Goal: Entertainment & Leisure: Consume media (video, audio)

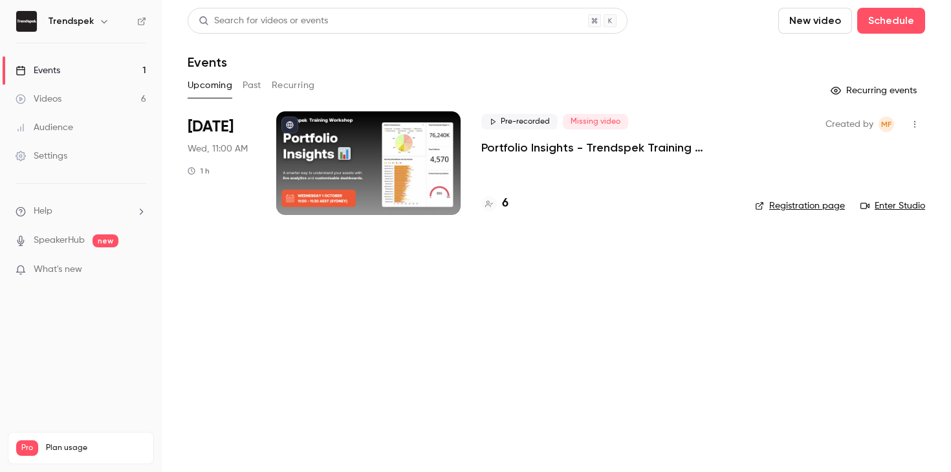
click at [246, 87] on button "Past" at bounding box center [252, 85] width 19 height 21
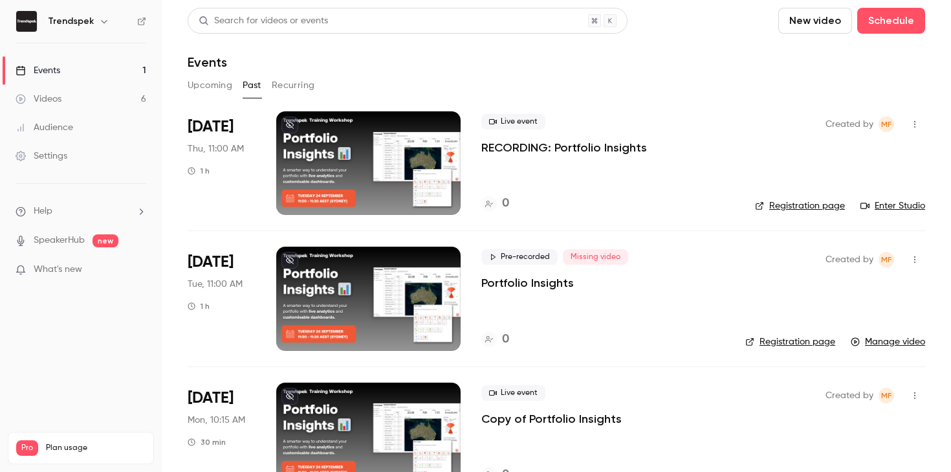
scroll to position [44, 0]
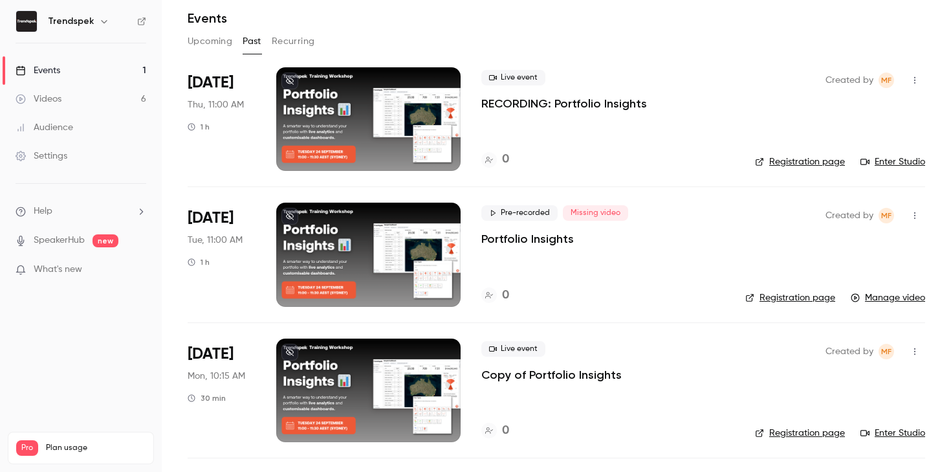
click at [421, 411] on div at bounding box center [368, 390] width 184 height 104
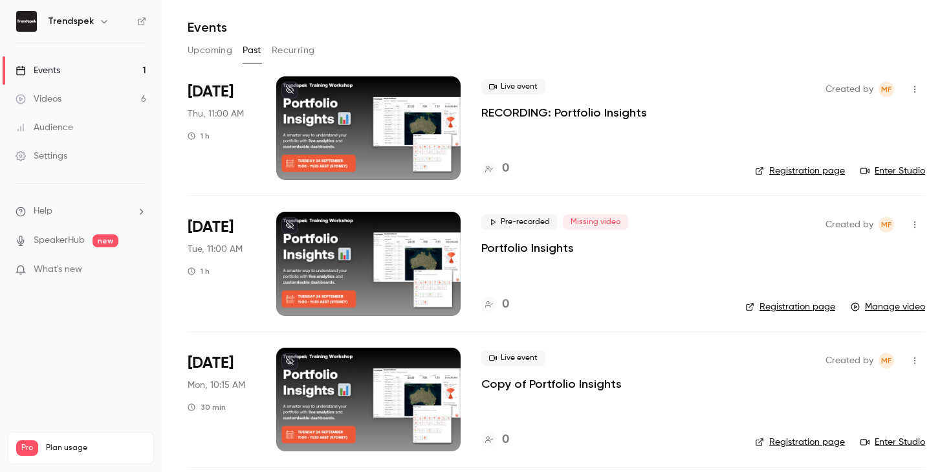
scroll to position [19, 0]
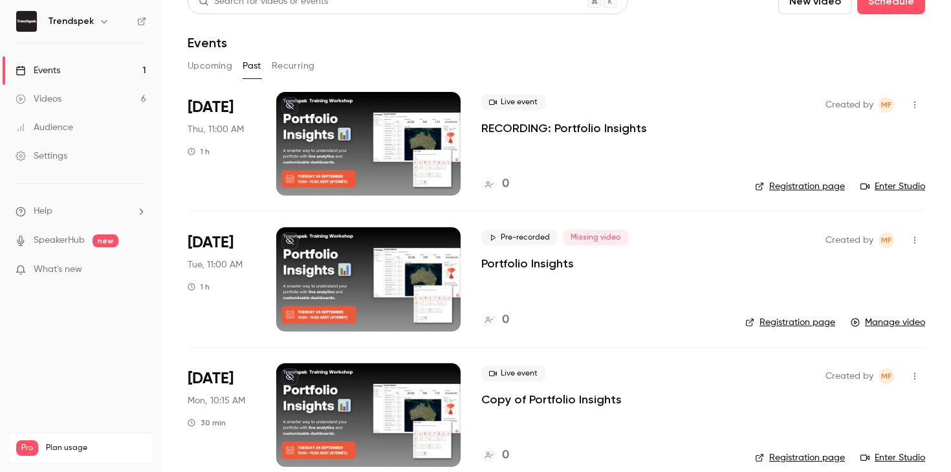
click at [914, 99] on button "button" at bounding box center [914, 104] width 21 height 21
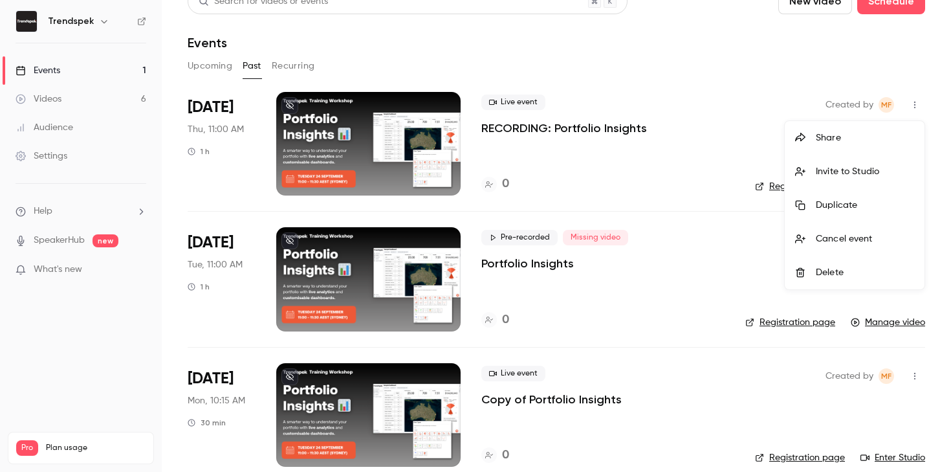
click at [846, 268] on div "Delete" at bounding box center [865, 272] width 98 height 13
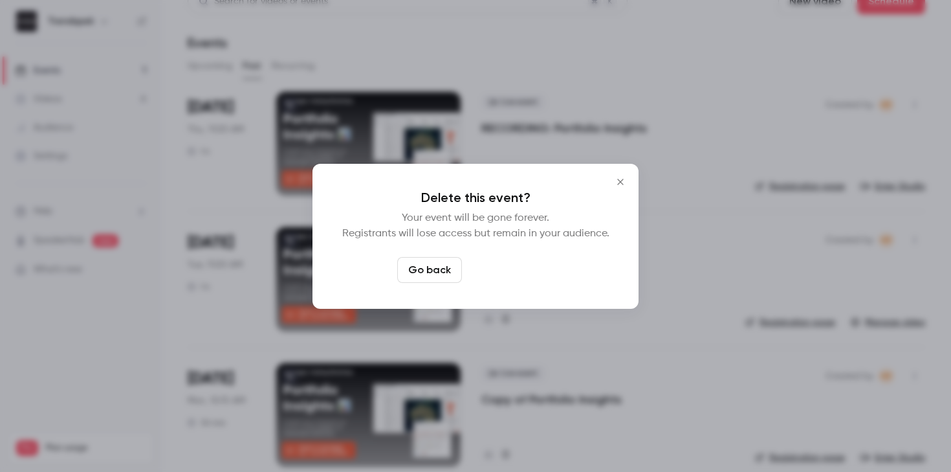
click at [524, 274] on button "Delete event" at bounding box center [510, 270] width 87 height 26
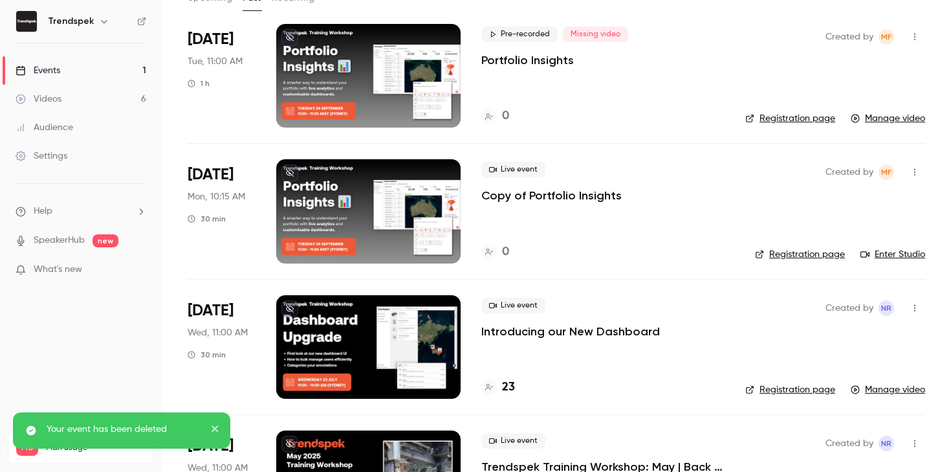
scroll to position [100, 0]
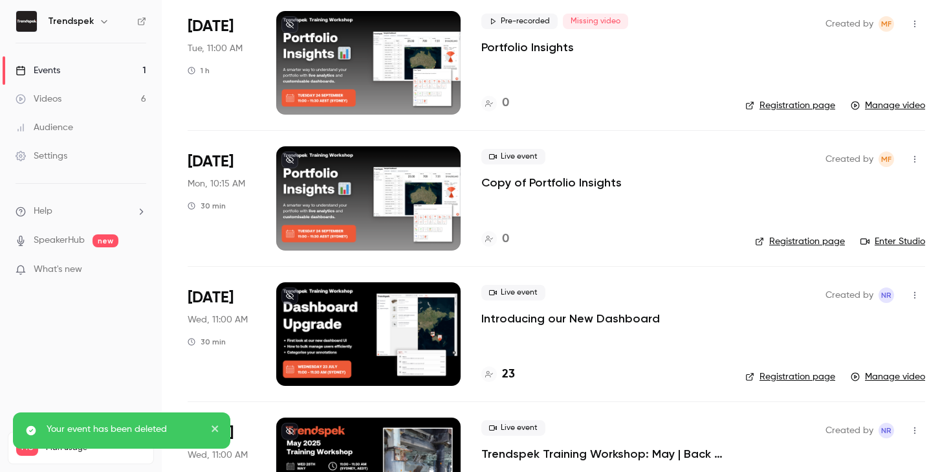
click at [567, 166] on div "Live event Copy of Portfolio Insights" at bounding box center [607, 169] width 253 height 41
click at [543, 186] on p "Copy of Portfolio Insights" at bounding box center [551, 183] width 140 height 16
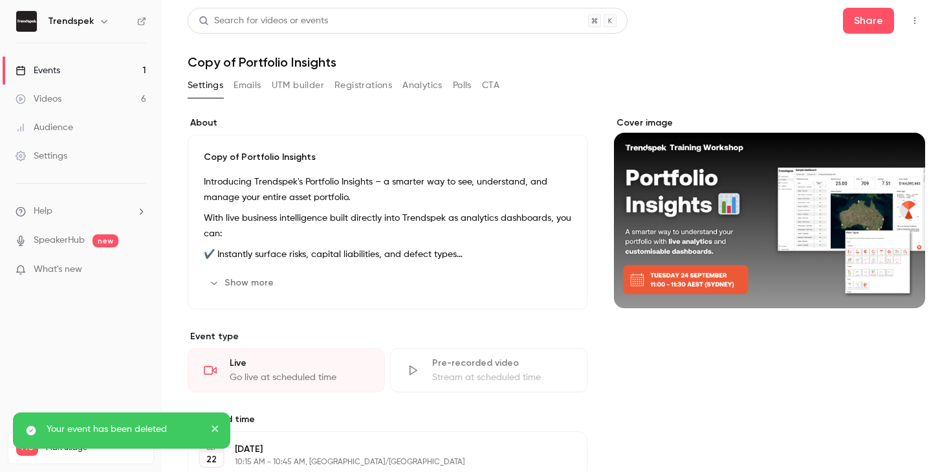
scroll to position [127, 0]
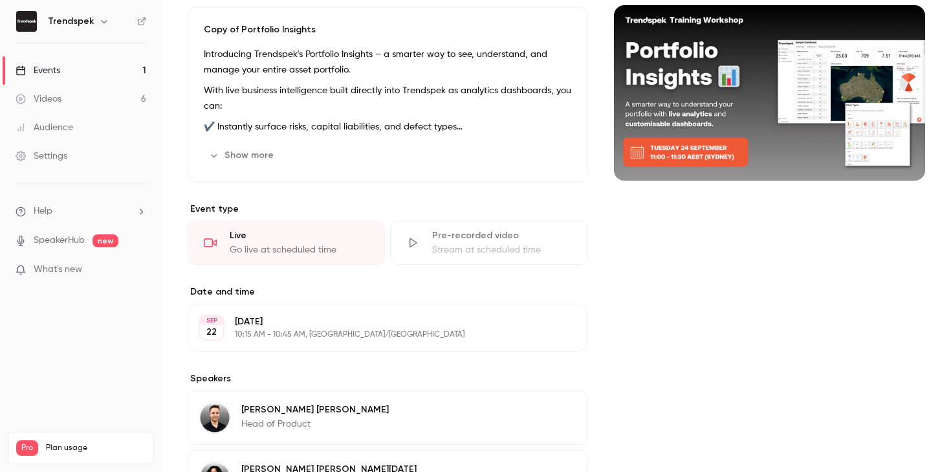
click at [339, 331] on p "10:15 AM - 10:45 AM, Australia/Sydney" at bounding box center [377, 334] width 285 height 10
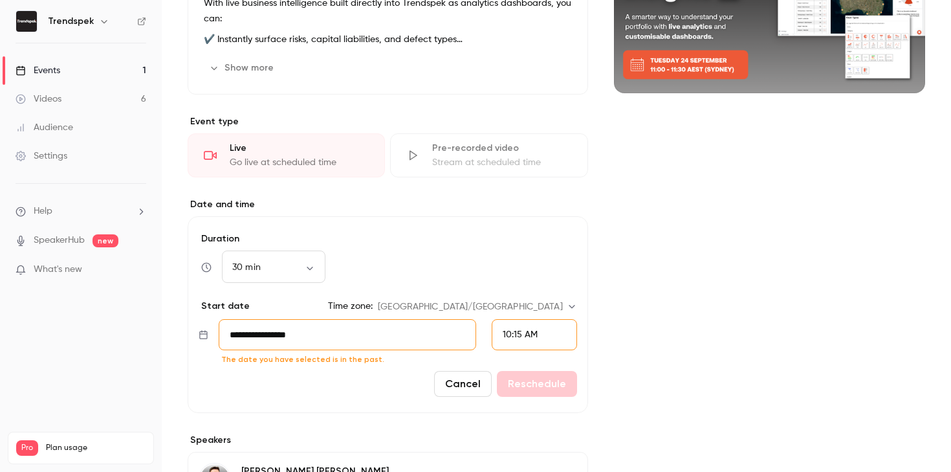
scroll to position [249, 0]
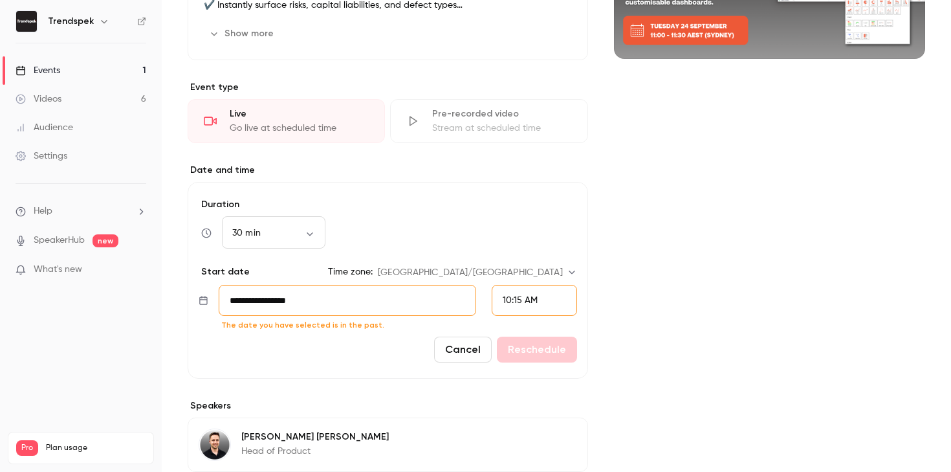
click at [390, 297] on input "**********" at bounding box center [347, 300] width 257 height 31
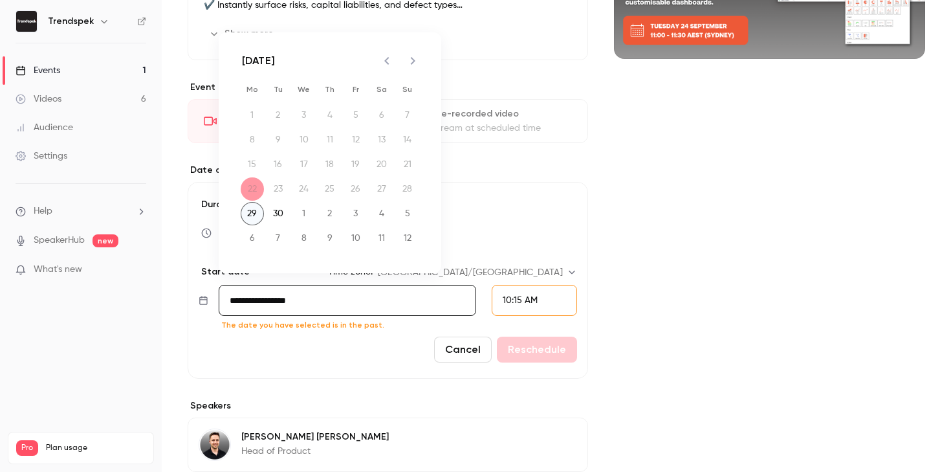
click at [251, 208] on button "29" at bounding box center [252, 213] width 23 height 23
type input "**********"
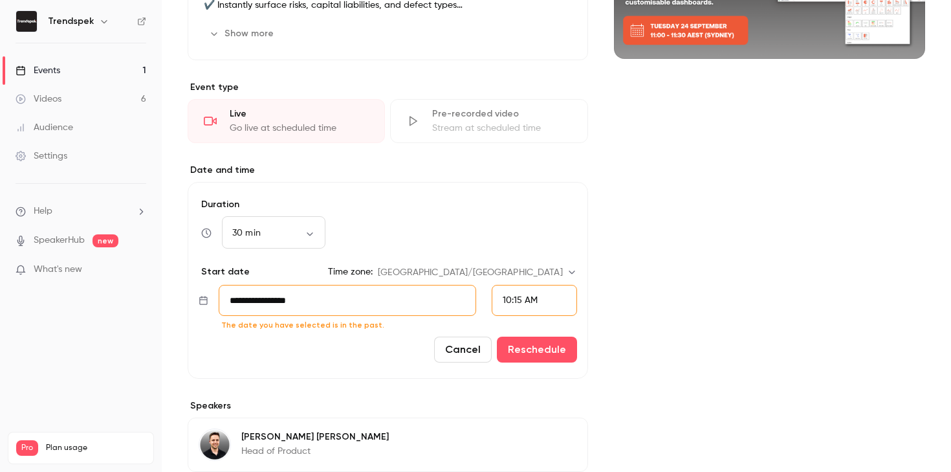
click at [519, 292] on div "10:15 AM" at bounding box center [534, 300] width 85 height 31
click at [538, 232] on span "12:00 PM" at bounding box center [521, 232] width 37 height 9
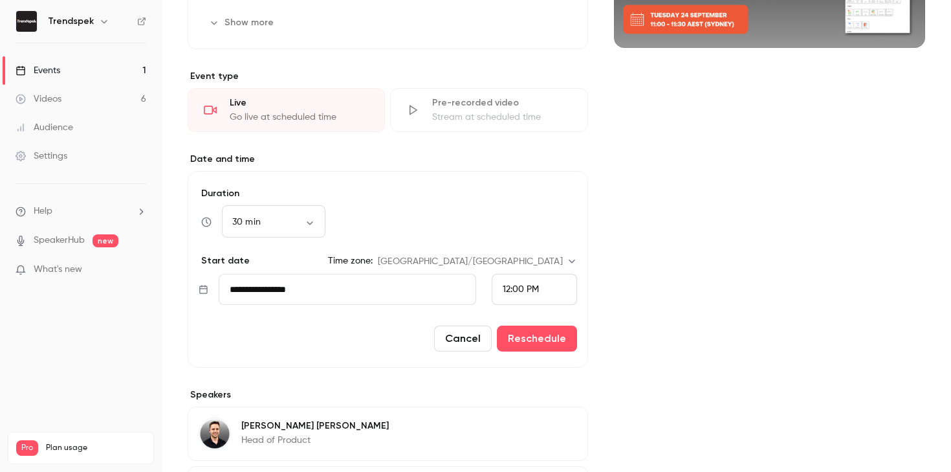
scroll to position [353, 0]
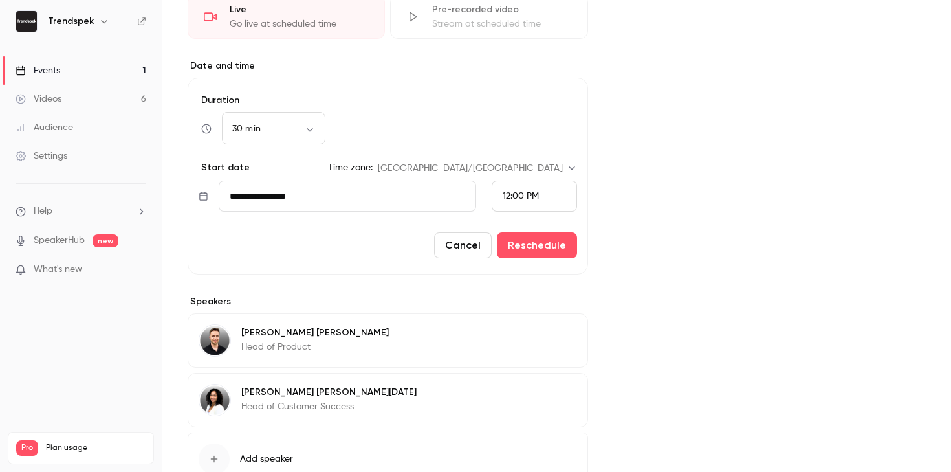
click at [526, 258] on form "**********" at bounding box center [388, 176] width 400 height 197
click at [540, 249] on button "Reschedule" at bounding box center [537, 245] width 80 height 26
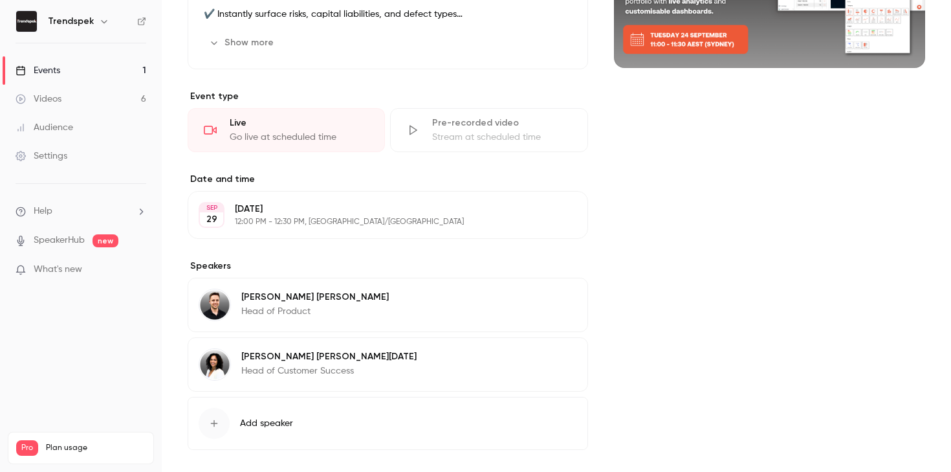
scroll to position [0, 0]
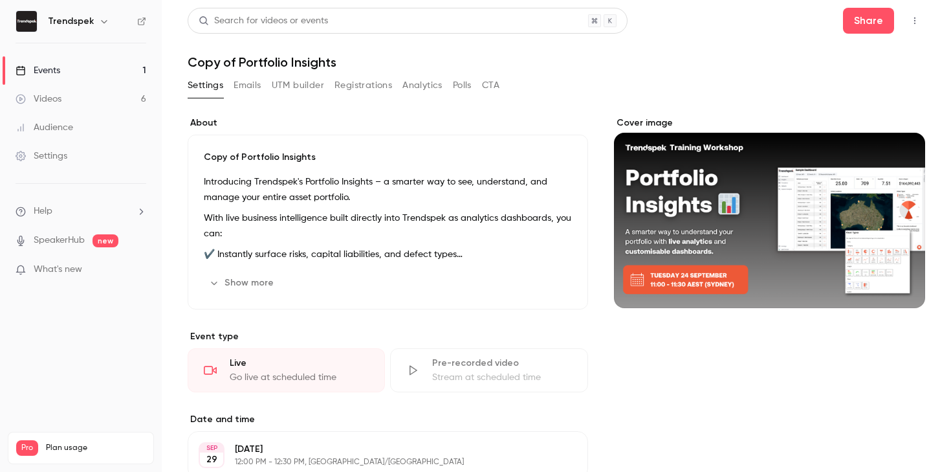
click at [322, 157] on p "Copy of Portfolio Insights" at bounding box center [388, 157] width 368 height 13
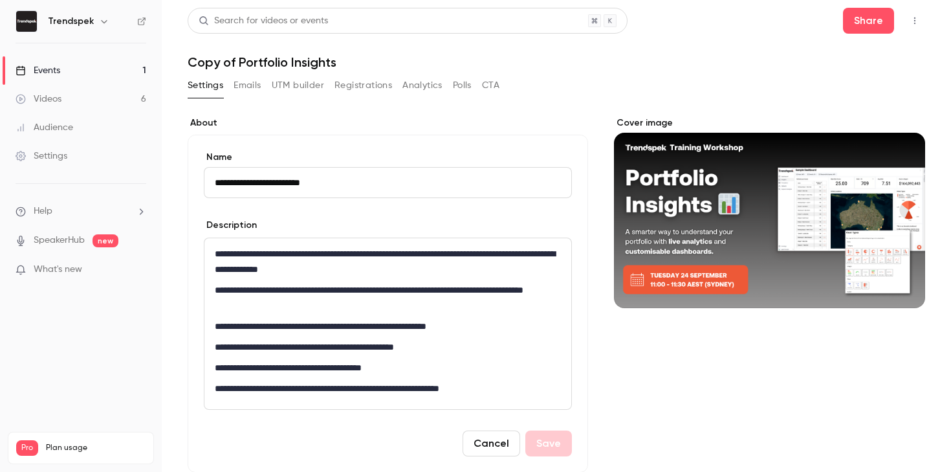
click at [258, 181] on input "**********" at bounding box center [388, 182] width 368 height 31
drag, startPoint x: 248, startPoint y: 181, endPoint x: 158, endPoint y: 172, distance: 90.4
click at [158, 172] on div "**********" at bounding box center [475, 236] width 951 height 472
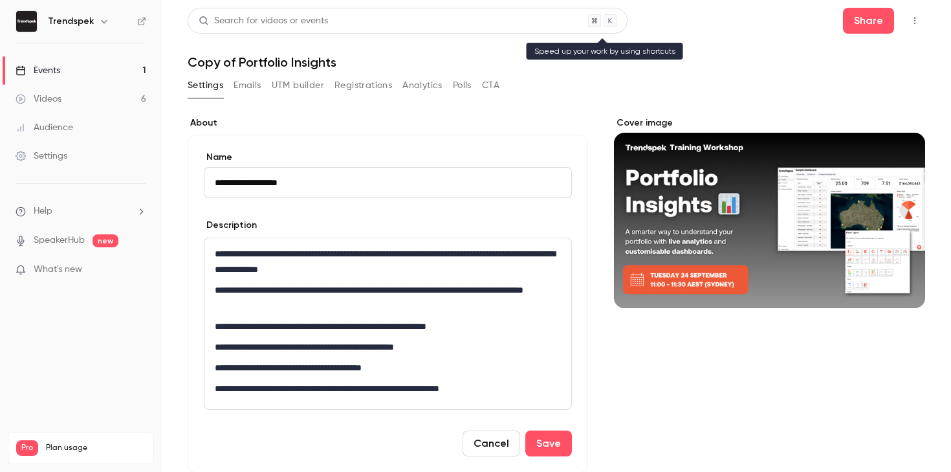
type input "**********"
click at [251, 60] on h1 "Copy of Portfolio Insights" at bounding box center [556, 62] width 737 height 16
drag, startPoint x: 235, startPoint y: 61, endPoint x: 178, endPoint y: 61, distance: 57.6
click at [178, 61] on main "**********" at bounding box center [556, 236] width 789 height 472
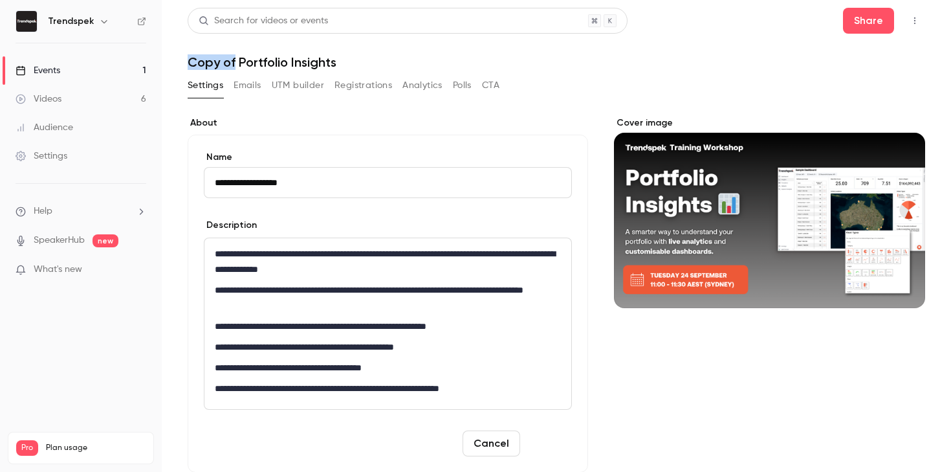
click at [549, 439] on button "Save" at bounding box center [548, 443] width 47 height 26
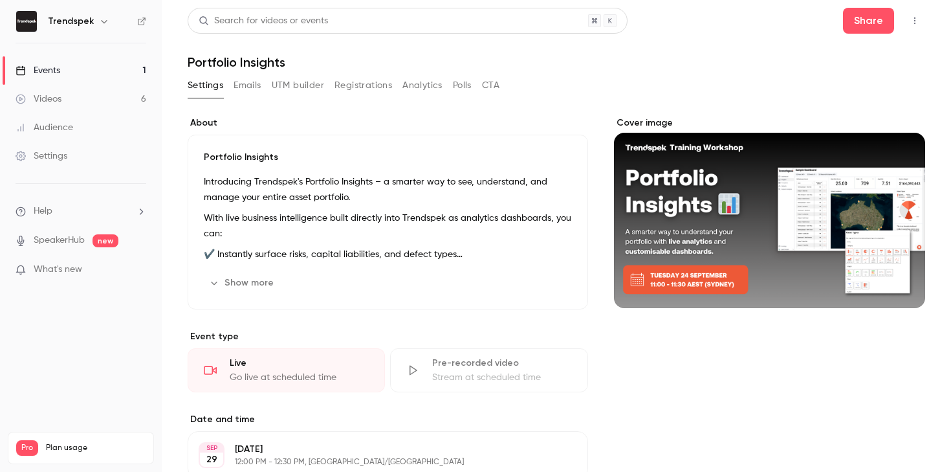
click at [463, 88] on button "Polls" at bounding box center [462, 85] width 19 height 21
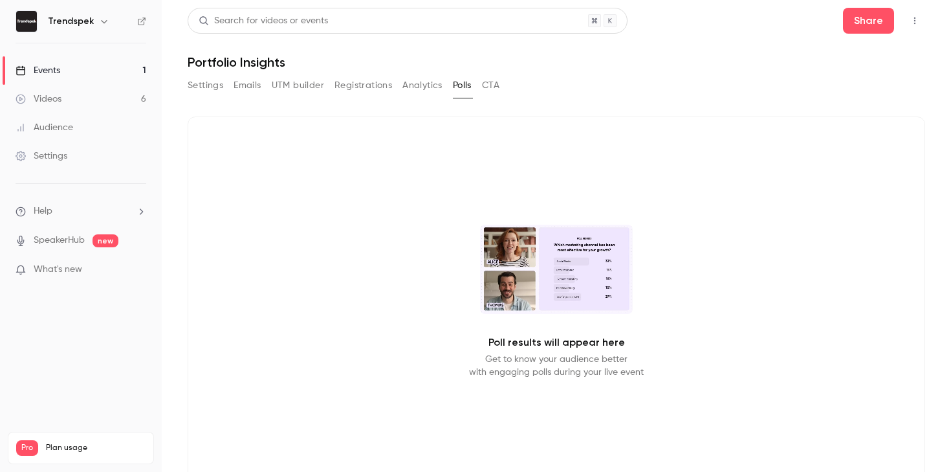
click at [98, 71] on link "Events 1" at bounding box center [81, 70] width 162 height 28
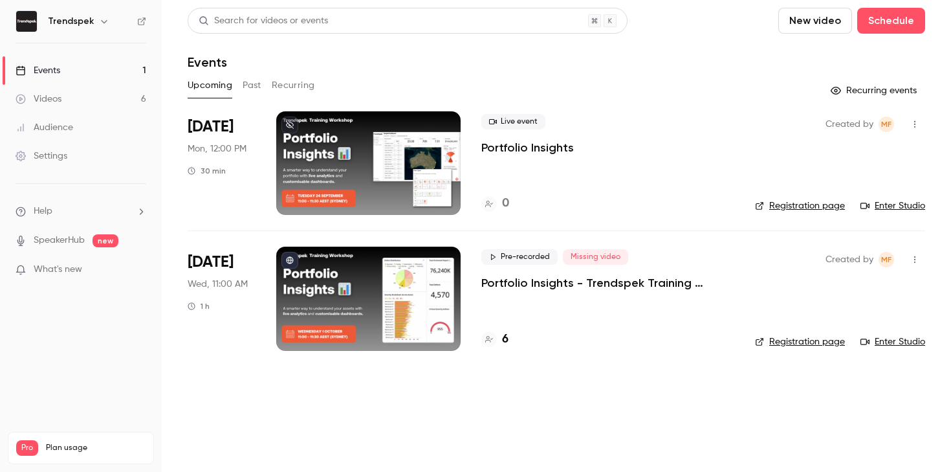
click at [883, 206] on link "Enter Studio" at bounding box center [892, 205] width 65 height 13
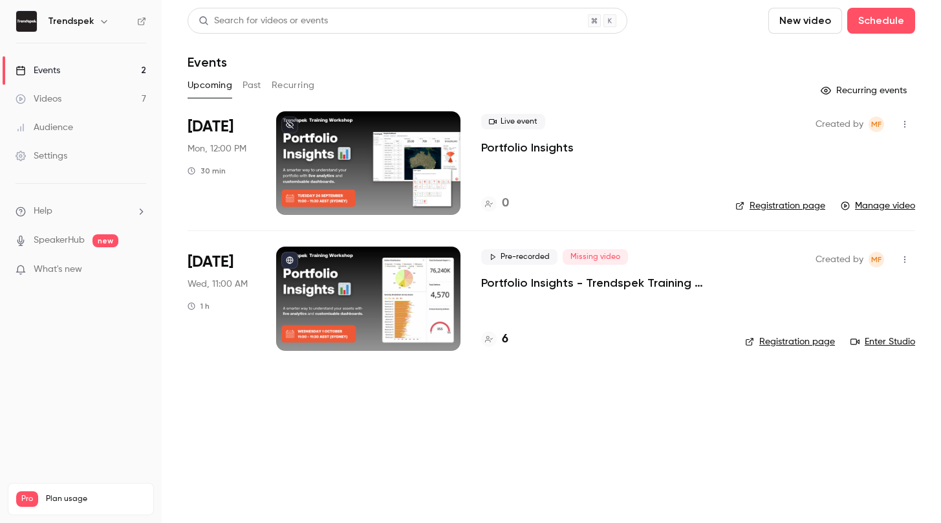
click at [516, 146] on p "Portfolio Insights" at bounding box center [527, 148] width 93 height 16
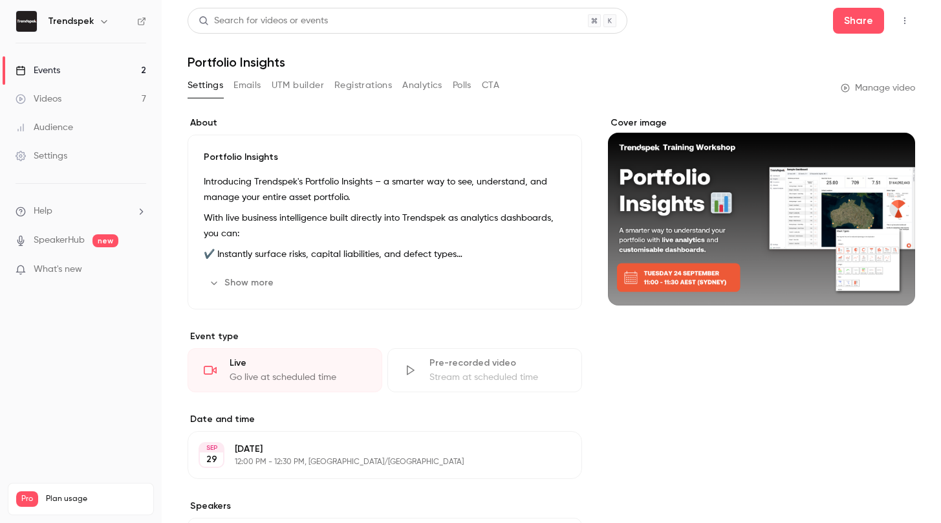
click at [858, 96] on div "Settings Emails UTM builder Registrations Analytics Polls CTA Manage video" at bounding box center [552, 88] width 728 height 26
click at [862, 94] on link "Manage video" at bounding box center [878, 88] width 74 height 13
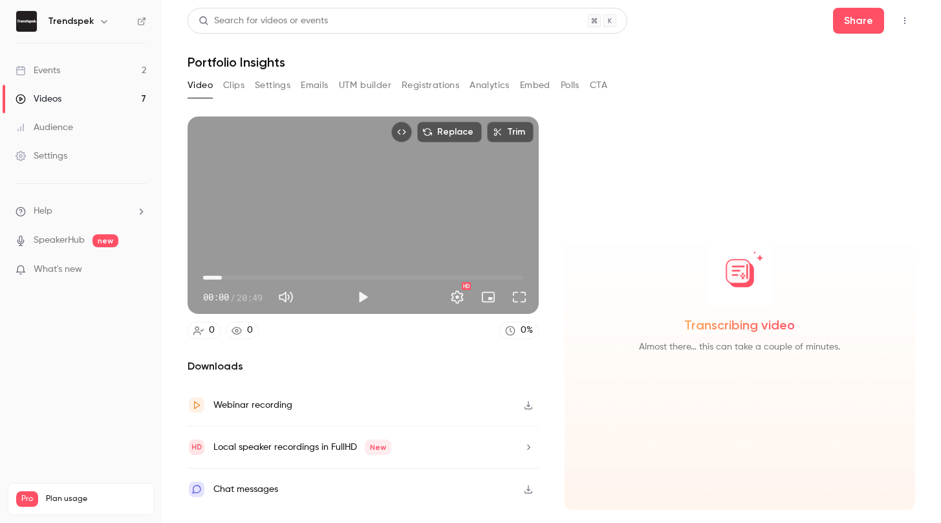
click at [222, 279] on span "01:13" at bounding box center [363, 277] width 320 height 21
drag, startPoint x: 224, startPoint y: 274, endPoint x: 208, endPoint y: 273, distance: 15.5
click at [222, 276] on span "01:20" at bounding box center [224, 278] width 4 height 4
click at [210, 279] on span "00:20" at bounding box center [208, 278] width 4 height 4
click at [290, 281] on span "05:38" at bounding box center [363, 277] width 320 height 21
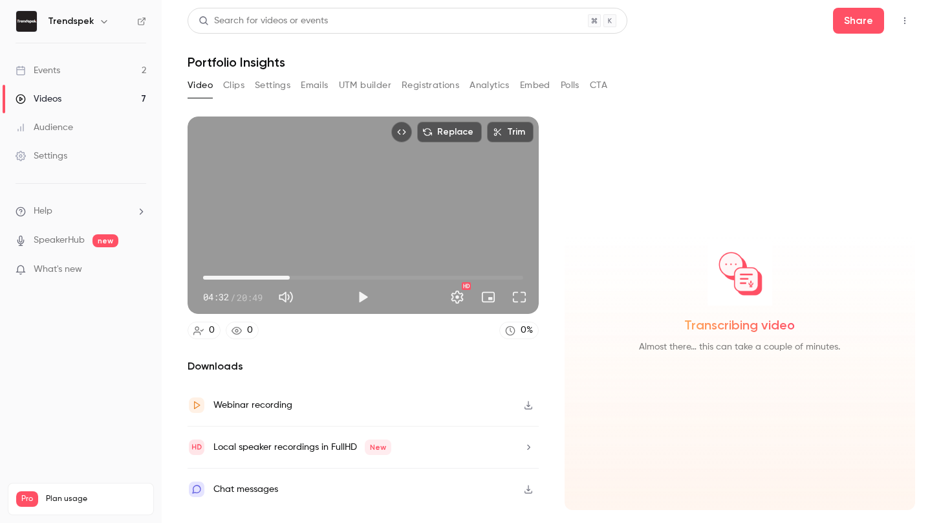
click at [302, 279] on span "05:38" at bounding box center [363, 277] width 320 height 21
drag, startPoint x: 260, startPoint y: 276, endPoint x: 157, endPoint y: 267, distance: 103.3
click at [157, 267] on div "Trendspek Events 2 Videos 7 Audience Settings Help SpeakerHub new What's new Pr…" at bounding box center [470, 261] width 941 height 523
drag, startPoint x: 237, startPoint y: 276, endPoint x: 336, endPoint y: 276, distance: 98.3
click at [336, 276] on span "08:27" at bounding box center [363, 277] width 320 height 21
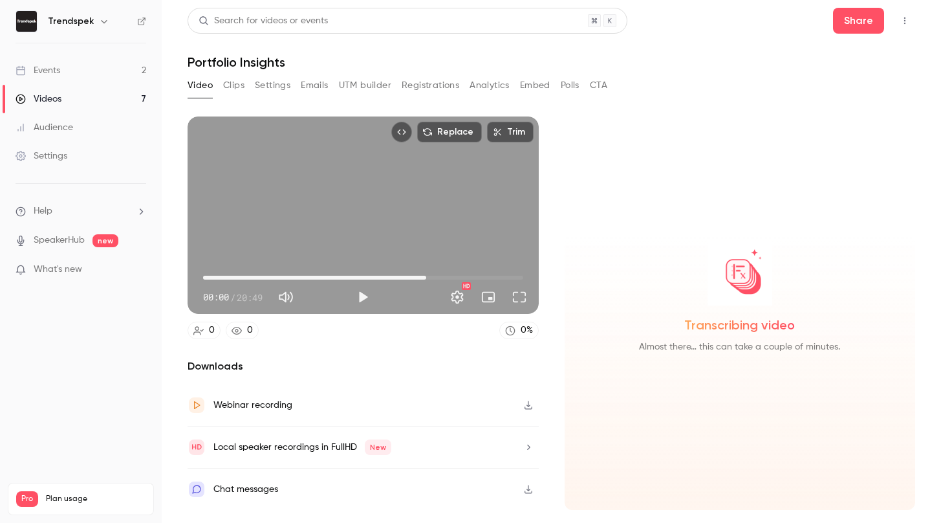
drag, startPoint x: 336, startPoint y: 275, endPoint x: 426, endPoint y: 269, distance: 90.1
click at [426, 276] on span "14:31" at bounding box center [426, 278] width 4 height 4
click at [441, 270] on span "14:31" at bounding box center [363, 277] width 320 height 21
drag, startPoint x: 457, startPoint y: 272, endPoint x: 466, endPoint y: 271, distance: 9.1
click at [457, 272] on span "16:30" at bounding box center [363, 277] width 320 height 21
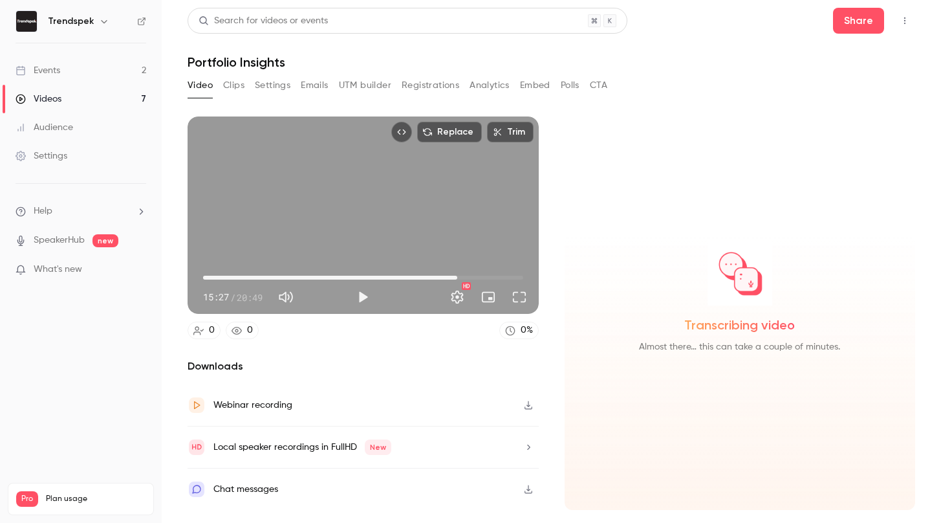
click at [469, 269] on span "16:32" at bounding box center [363, 277] width 320 height 21
click at [479, 267] on span "17:53" at bounding box center [363, 277] width 320 height 21
click at [520, 265] on div "17:58 17:18 / 20:49 HD" at bounding box center [363, 286] width 351 height 54
click at [490, 268] on span "17:58" at bounding box center [363, 277] width 320 height 21
drag, startPoint x: 496, startPoint y: 271, endPoint x: 459, endPoint y: 269, distance: 37.6
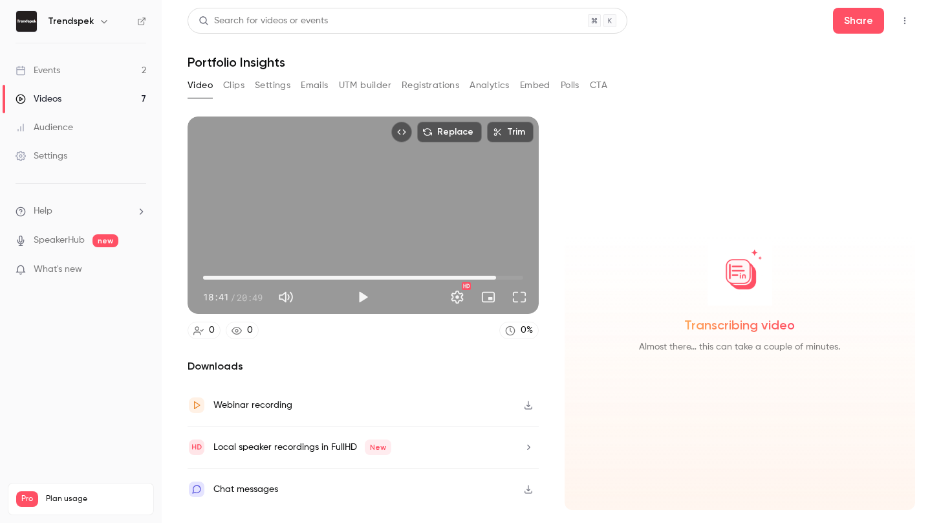
click at [459, 269] on span "19:04" at bounding box center [363, 277] width 320 height 21
drag, startPoint x: 455, startPoint y: 269, endPoint x: 399, endPoint y: 262, distance: 56.7
click at [409, 276] on span "13:30" at bounding box center [411, 278] width 4 height 4
click at [399, 261] on span "12:42" at bounding box center [398, 260] width 18 height 9
click at [332, 268] on span "12:42" at bounding box center [363, 277] width 320 height 21
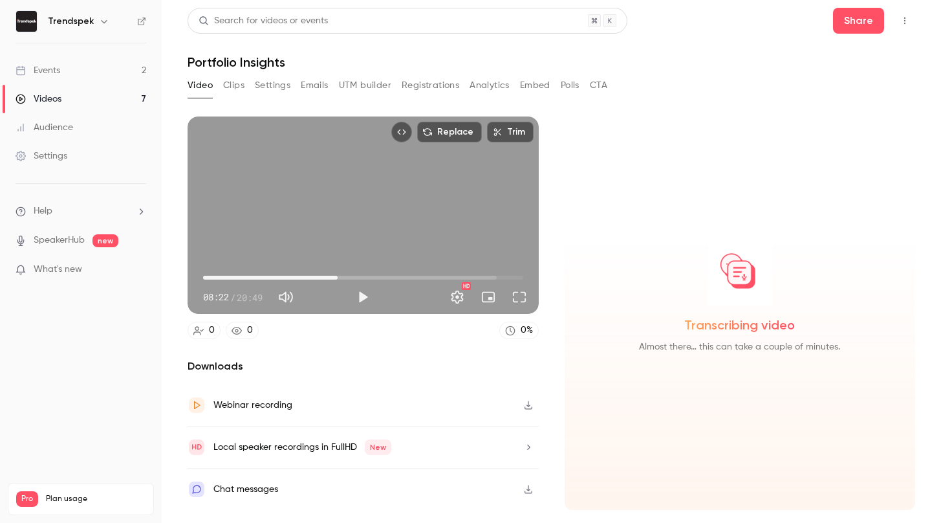
click at [338, 271] on span "08:45" at bounding box center [363, 277] width 320 height 21
click at [344, 272] on span "08:45" at bounding box center [363, 277] width 320 height 21
click at [313, 280] on span "09:10" at bounding box center [363, 277] width 320 height 21
click at [274, 287] on span "07:09" at bounding box center [363, 277] width 320 height 21
click at [441, 295] on div "HD" at bounding box center [454, 297] width 156 height 21
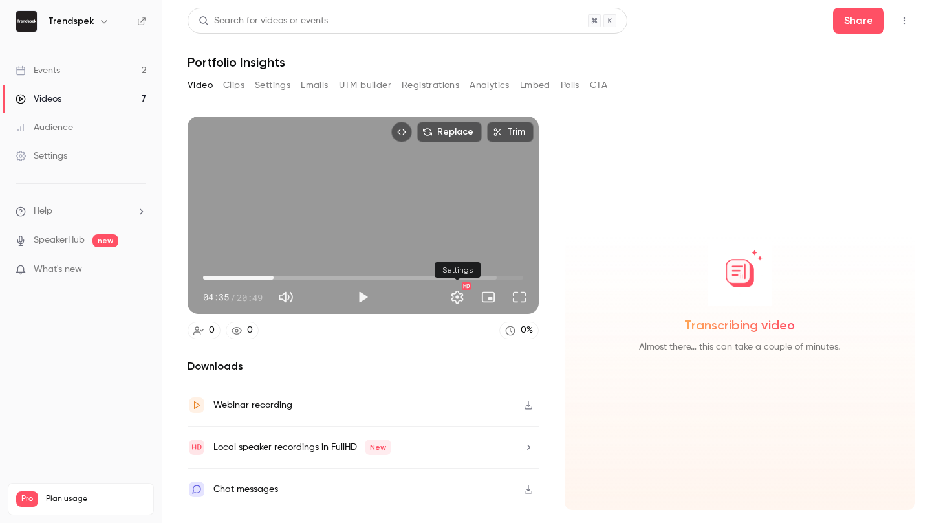
click at [457, 290] on button "Settings" at bounding box center [457, 297] width 26 height 26
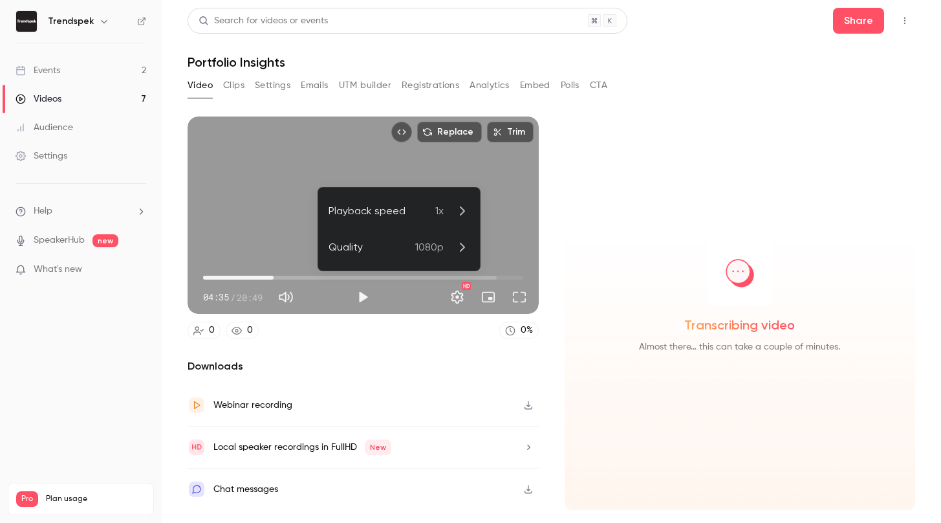
click at [591, 215] on div at bounding box center [470, 261] width 941 height 523
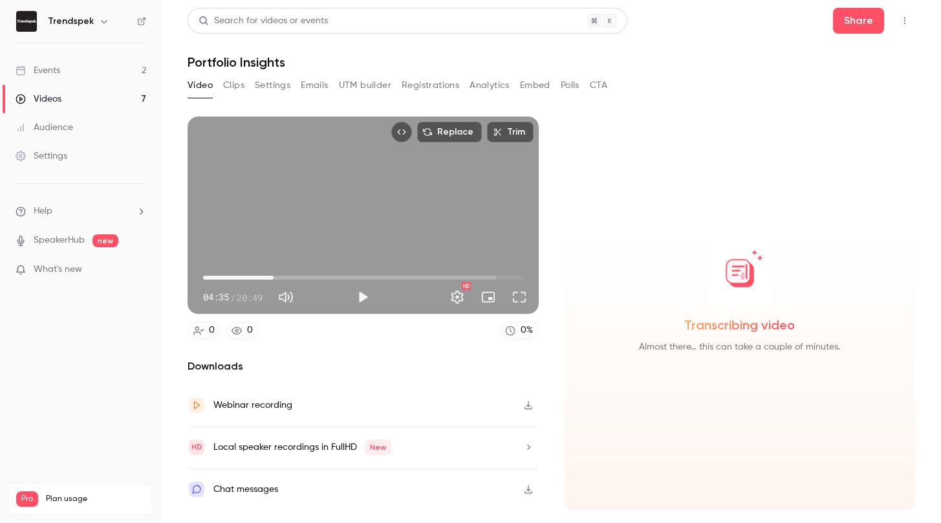
click at [533, 405] on icon "button" at bounding box center [528, 404] width 10 height 9
click at [314, 275] on span "07:11" at bounding box center [363, 277] width 320 height 21
click at [359, 274] on span "07:11" at bounding box center [363, 277] width 320 height 21
click at [396, 271] on span "10:08" at bounding box center [363, 277] width 320 height 21
click at [429, 276] on span "12:32" at bounding box center [363, 277] width 320 height 21
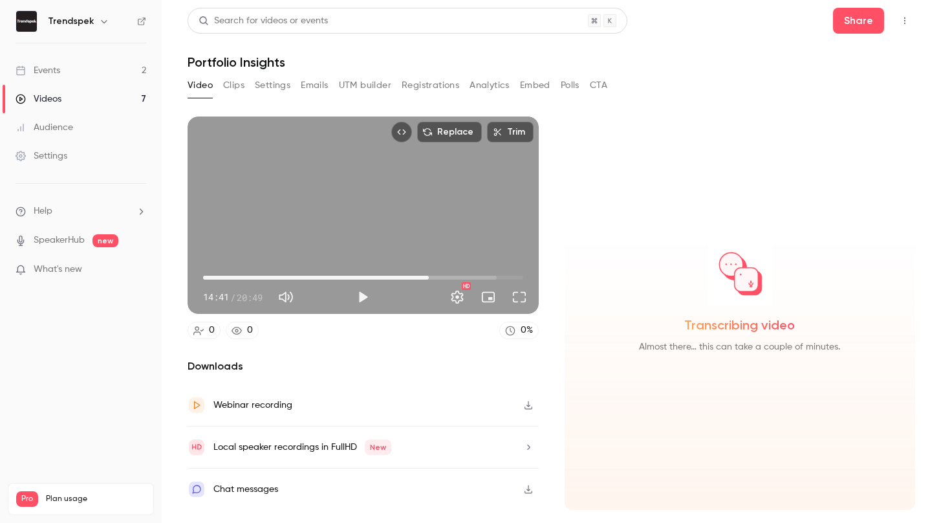
type input "***"
click at [454, 278] on span "14:41" at bounding box center [363, 277] width 320 height 21
click at [628, 179] on div "Transcribing video Almost there… this can take a couple of minutes." at bounding box center [740, 312] width 351 height 393
